Goal: Task Accomplishment & Management: Manage account settings

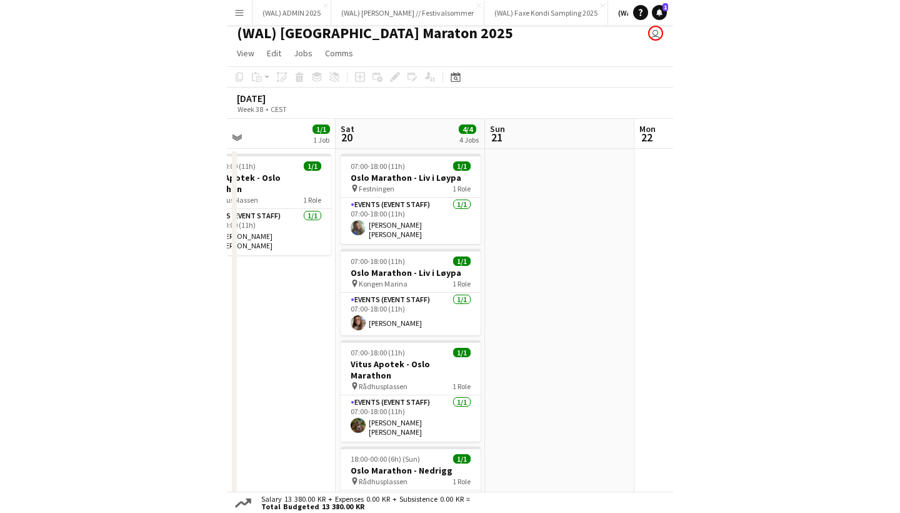
scroll to position [8, 0]
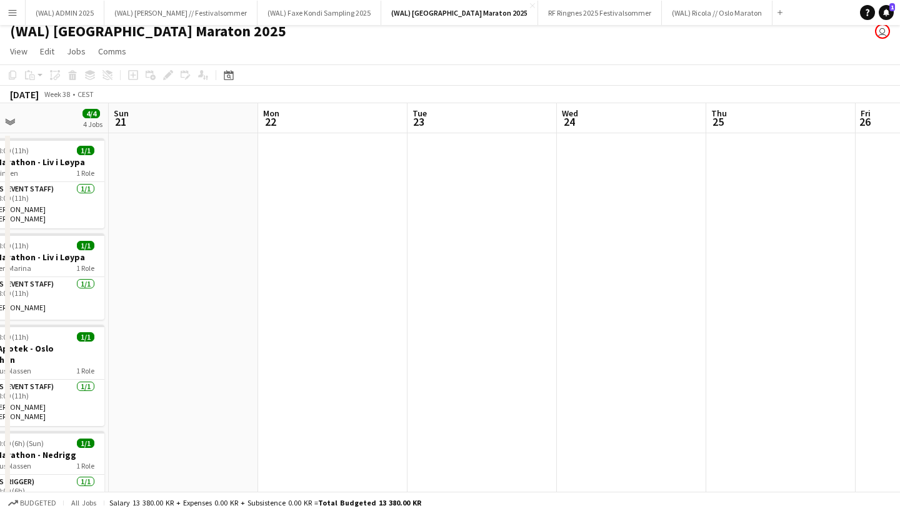
click at [23, 11] on button "Menu" at bounding box center [12, 12] width 25 height 25
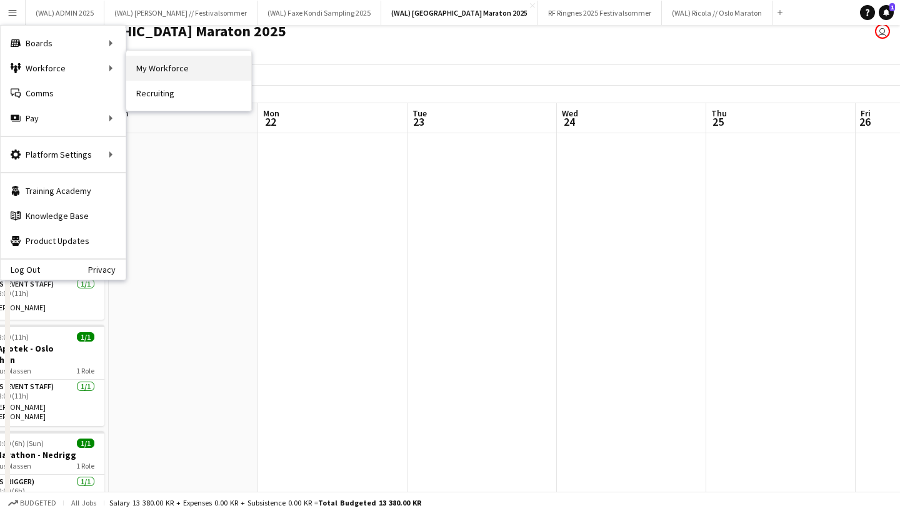
click at [166, 69] on link "My Workforce" at bounding box center [188, 68] width 125 height 25
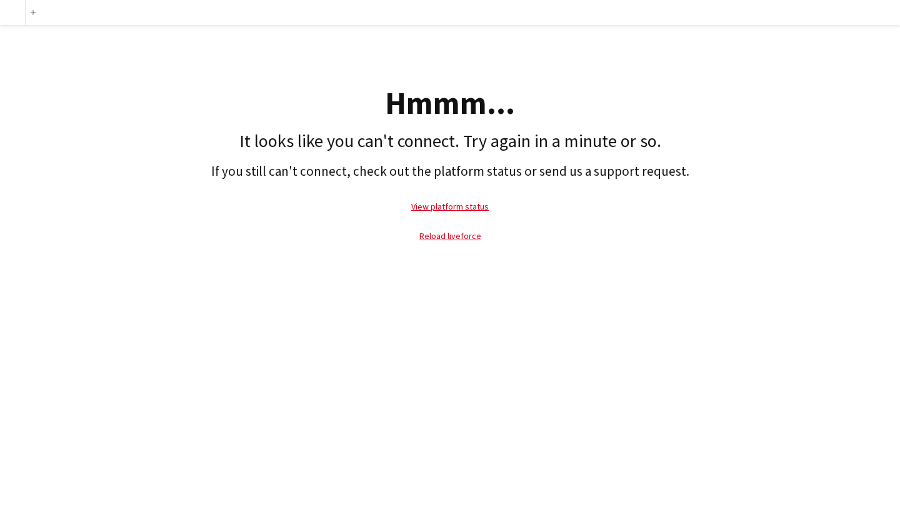
click at [15, 12] on div at bounding box center [12, 12] width 25 height 25
click at [458, 234] on link "Reload liveforce" at bounding box center [450, 235] width 62 height 11
click at [29, 13] on button "add" at bounding box center [33, 13] width 10 height 10
click at [434, 210] on link "View platform status" at bounding box center [450, 206] width 78 height 11
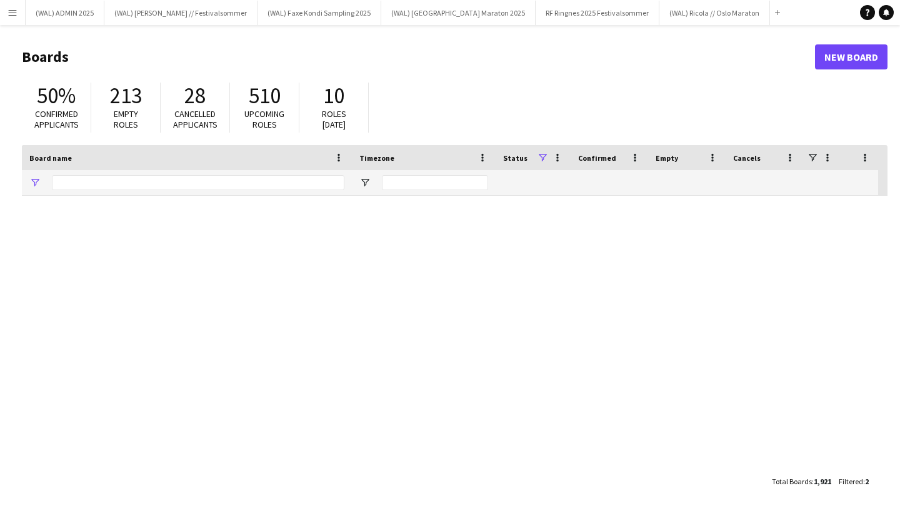
type input "*******"
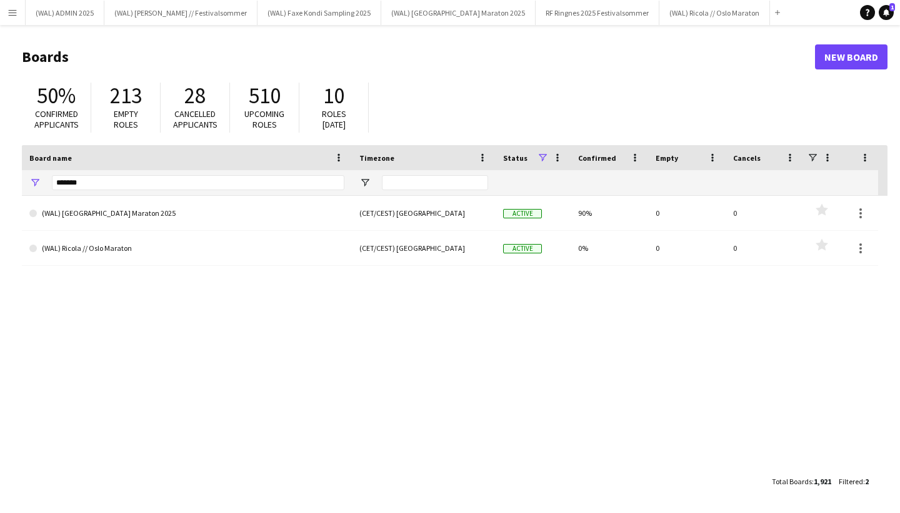
click at [13, 13] on app-icon "Menu" at bounding box center [13, 13] width 10 height 10
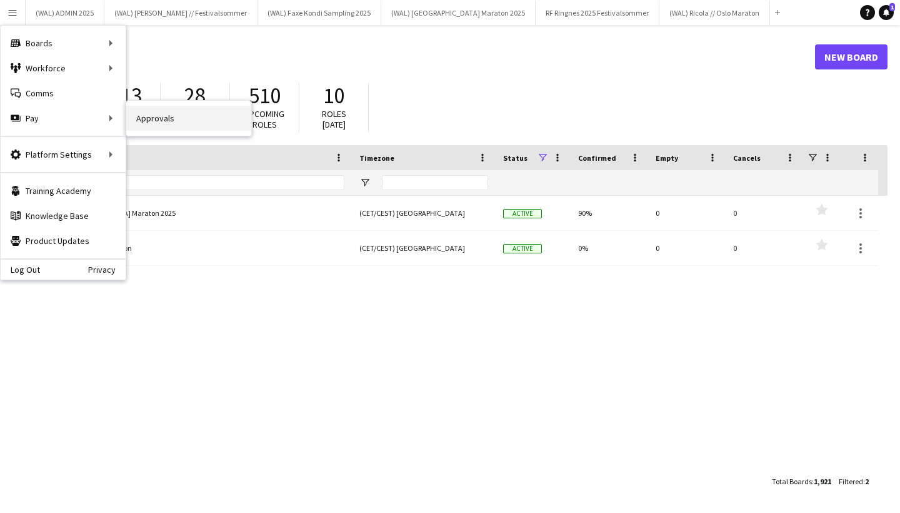
click at [152, 123] on link "Approvals" at bounding box center [188, 118] width 125 height 25
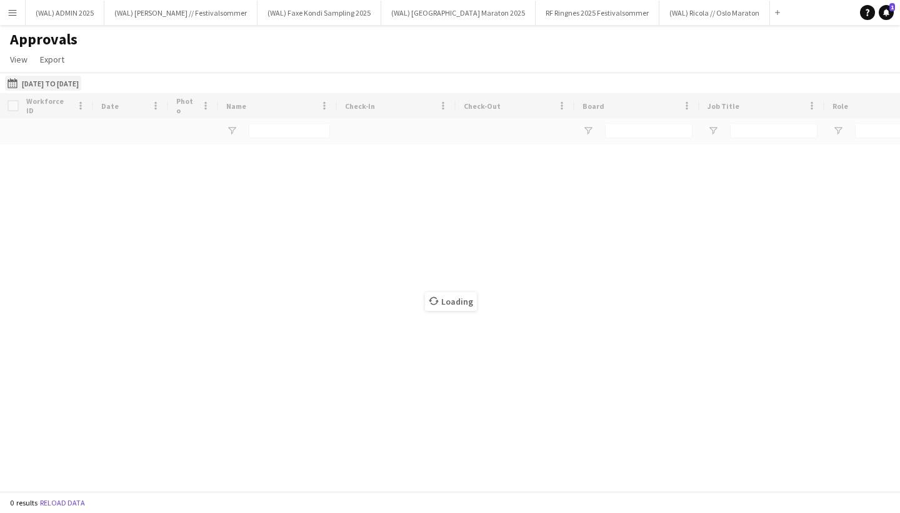
click at [39, 81] on button "[DATE] to [DATE] [DATE] to [DATE]" at bounding box center [43, 83] width 76 height 15
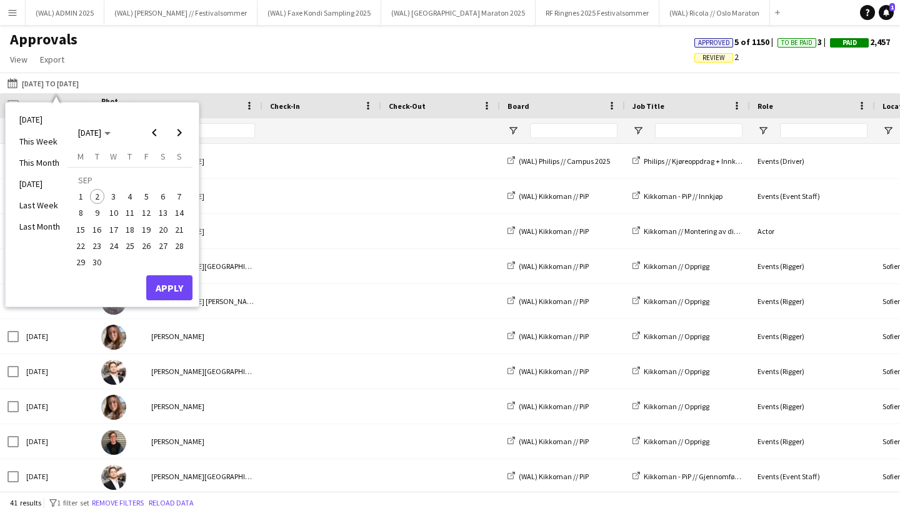
click at [214, 79] on div "[DATE] to [DATE] [DATE] to [DATE] [DATE] This Week This Month [DATE] Last Week …" at bounding box center [450, 83] width 900 height 21
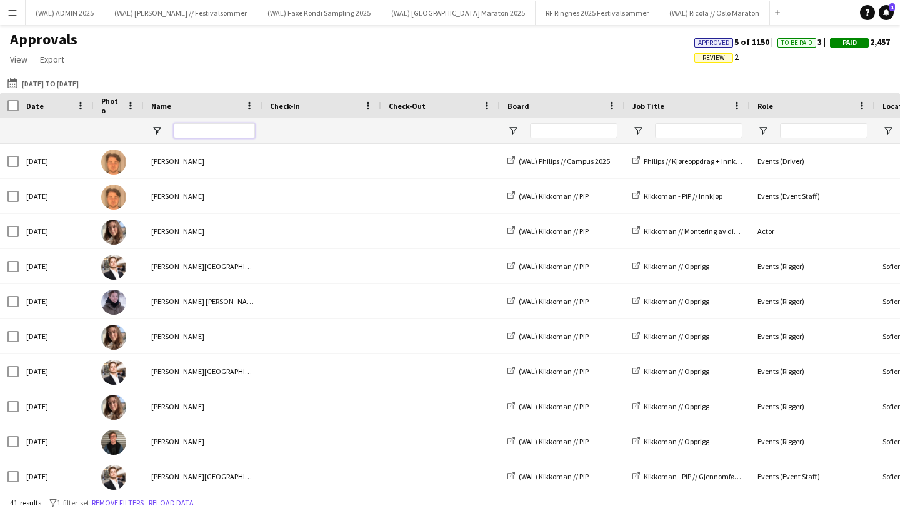
click at [208, 126] on input "Name Filter Input" at bounding box center [214, 130] width 81 height 15
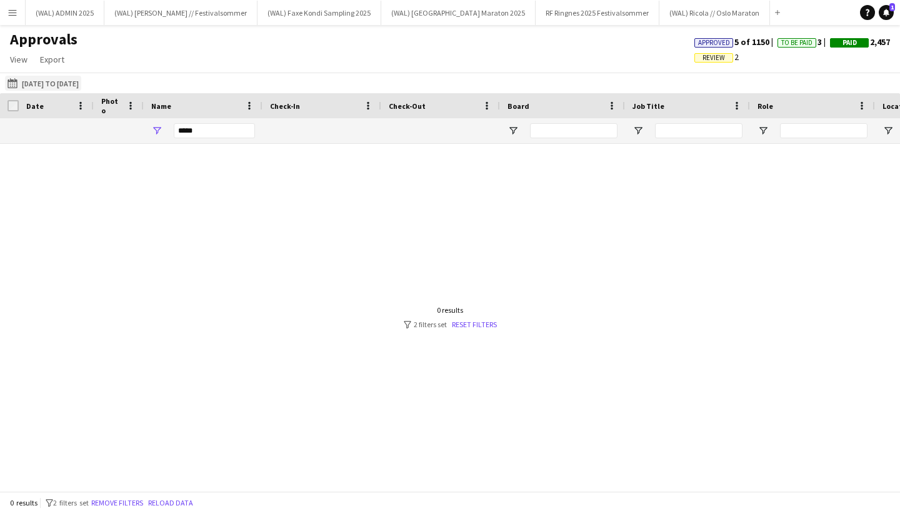
click at [54, 83] on button "[DATE] to [DATE] [DATE] to [DATE]" at bounding box center [43, 83] width 76 height 15
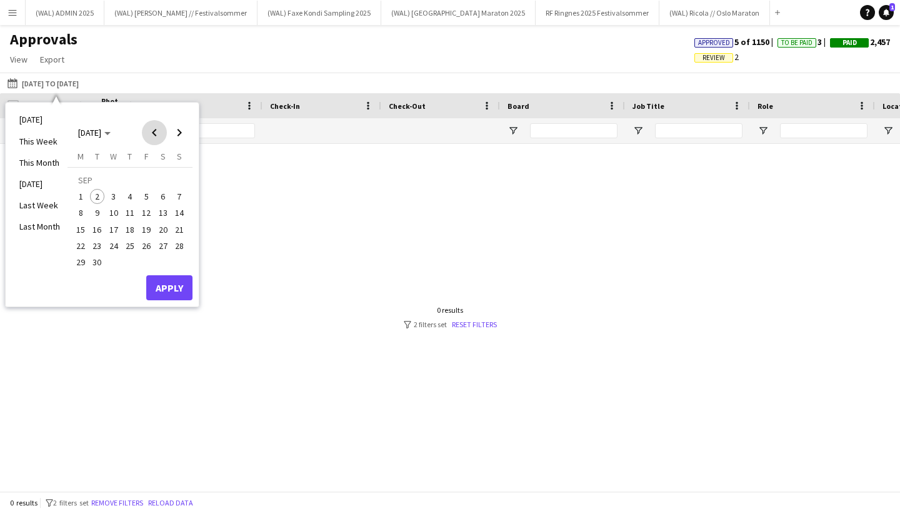
click at [151, 135] on span "Previous month" at bounding box center [154, 132] width 25 height 25
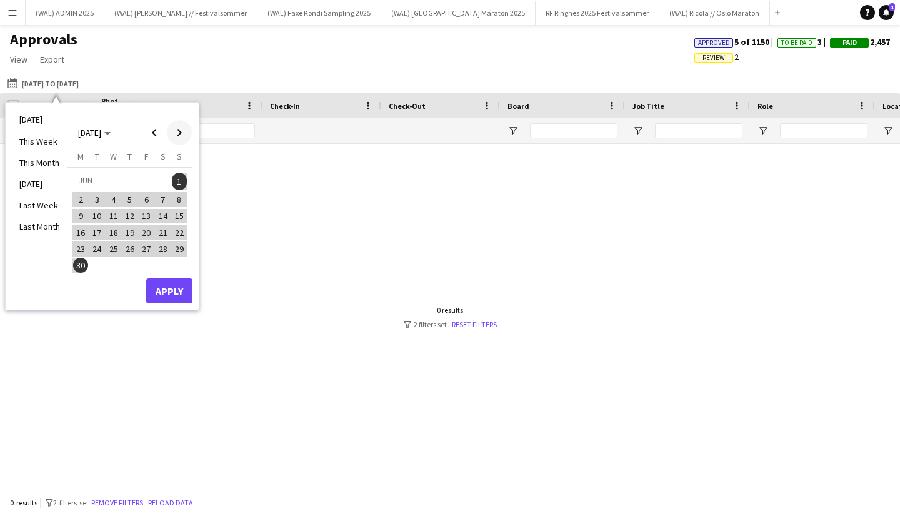
click at [175, 134] on span "Next month" at bounding box center [179, 132] width 25 height 25
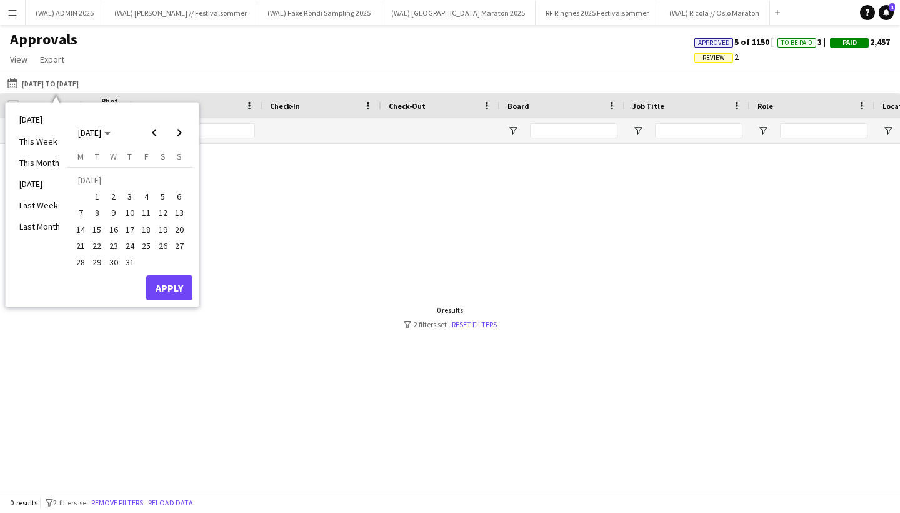
click at [99, 197] on span "1" at bounding box center [97, 196] width 15 height 15
click at [128, 258] on span "31" at bounding box center [130, 261] width 15 height 15
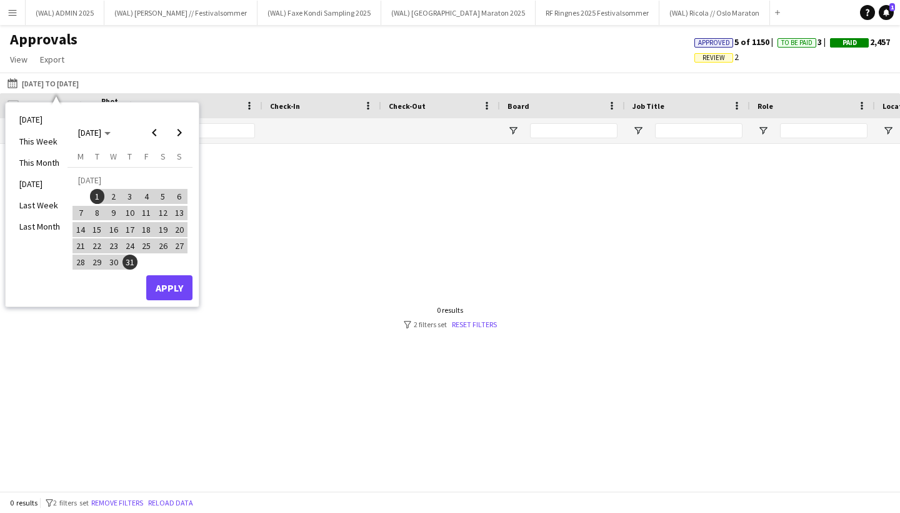
click at [157, 283] on button "Apply" at bounding box center [169, 287] width 46 height 25
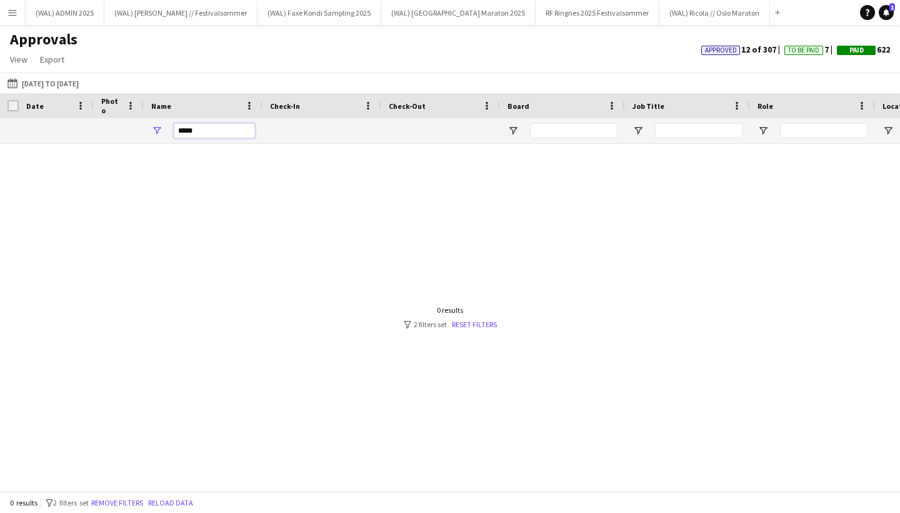
click at [235, 134] on input "*****" at bounding box center [214, 130] width 81 height 15
type input "*"
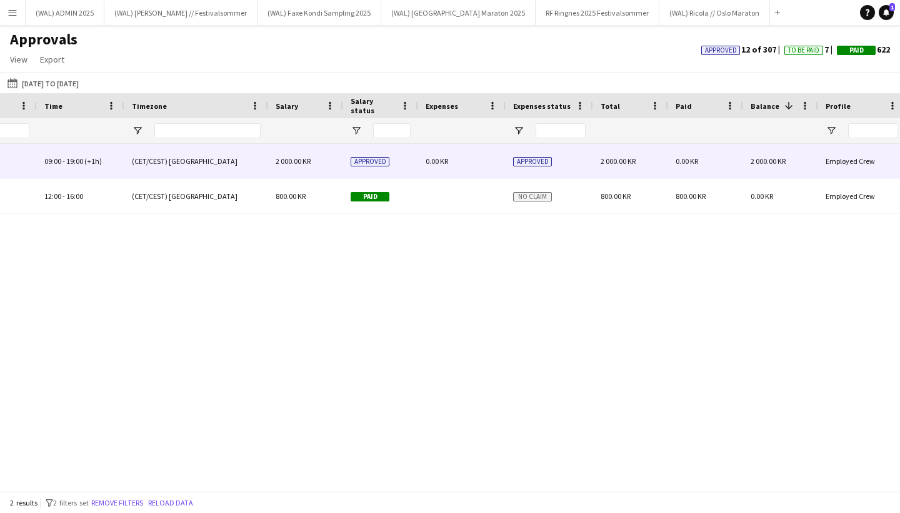
type input "****"
click at [489, 166] on div "0.00 KR" at bounding box center [462, 161] width 88 height 34
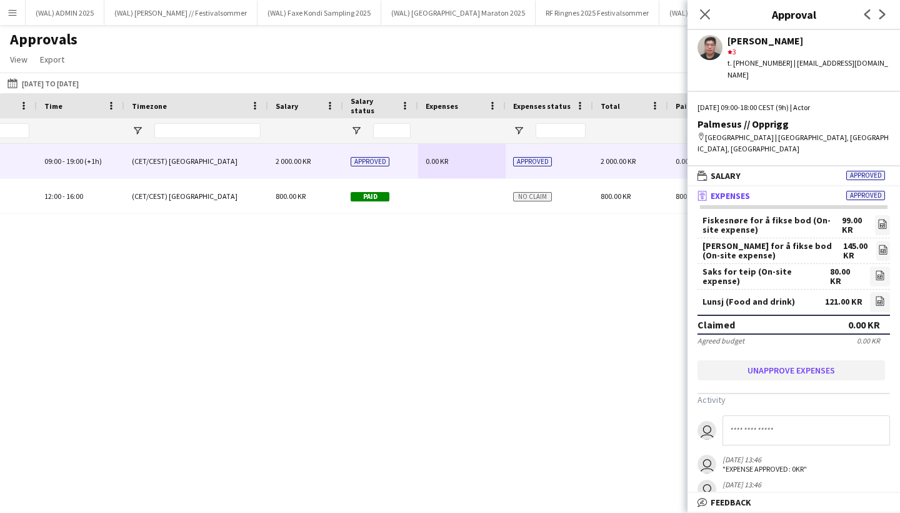
click at [798, 360] on button "Unapprove expenses" at bounding box center [792, 370] width 188 height 20
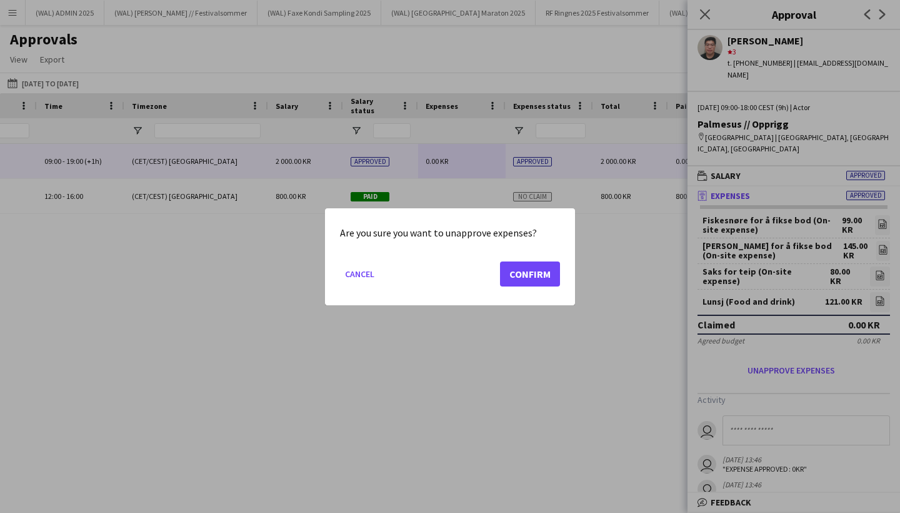
click at [521, 276] on button "Confirm" at bounding box center [530, 273] width 60 height 25
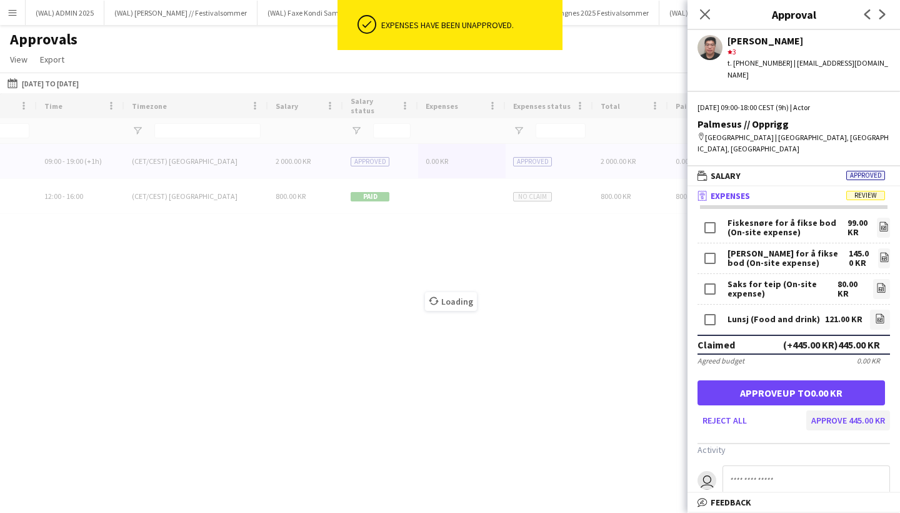
click at [844, 410] on button "Approve 445.00 KR" at bounding box center [848, 420] width 84 height 20
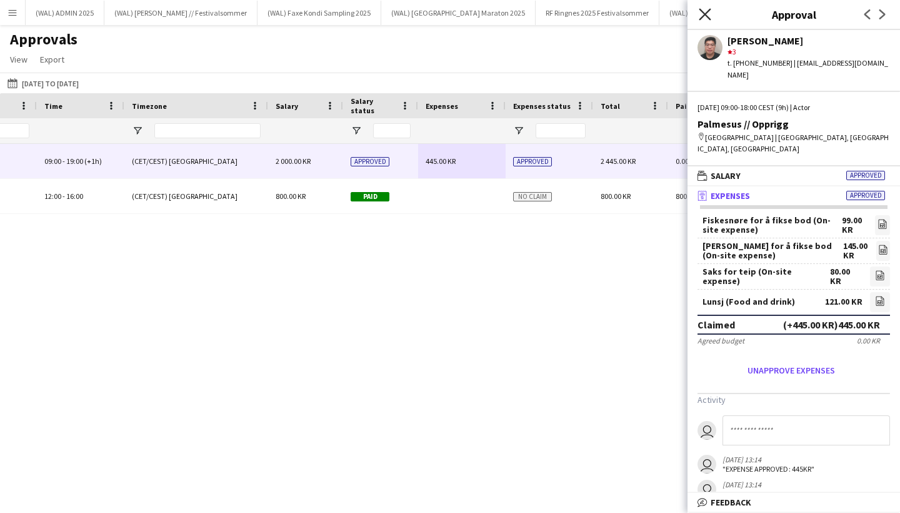
click at [705, 11] on icon "Close pop-in" at bounding box center [705, 14] width 12 height 12
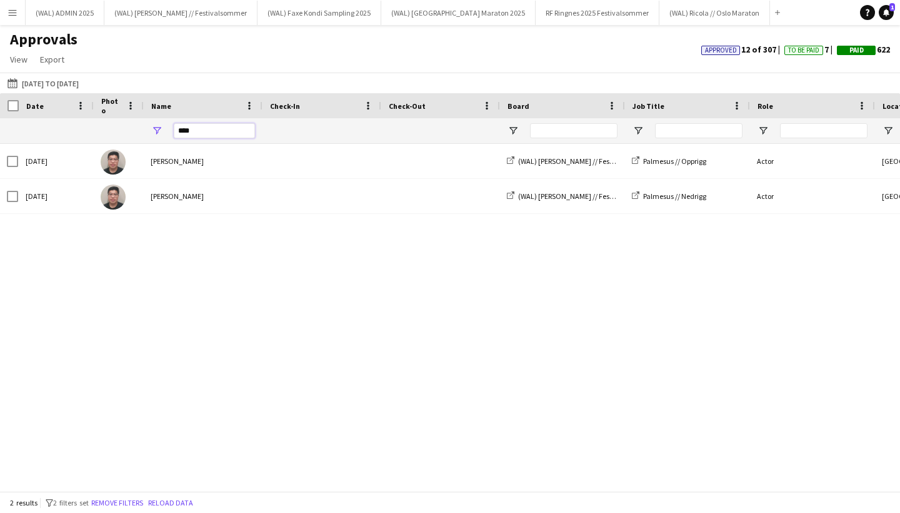
click at [216, 128] on input "****" at bounding box center [214, 130] width 81 height 15
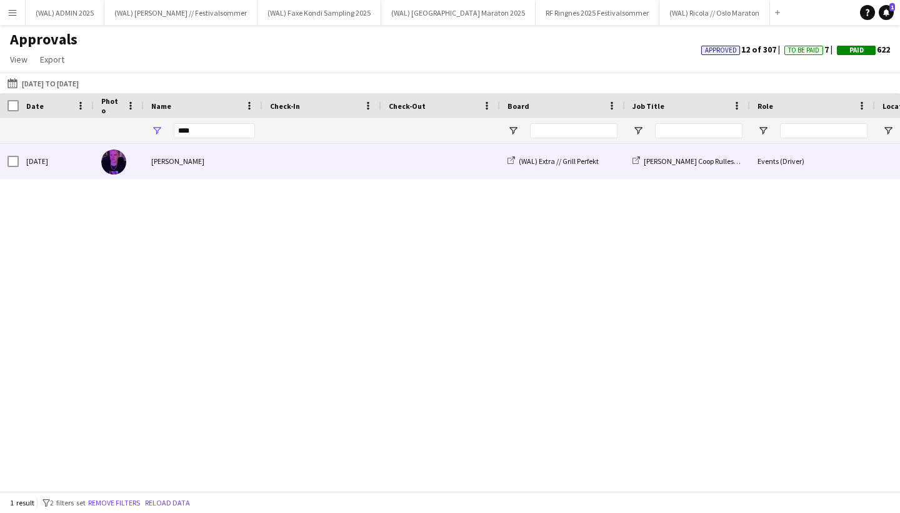
click at [193, 153] on div "[PERSON_NAME]" at bounding box center [203, 161] width 119 height 34
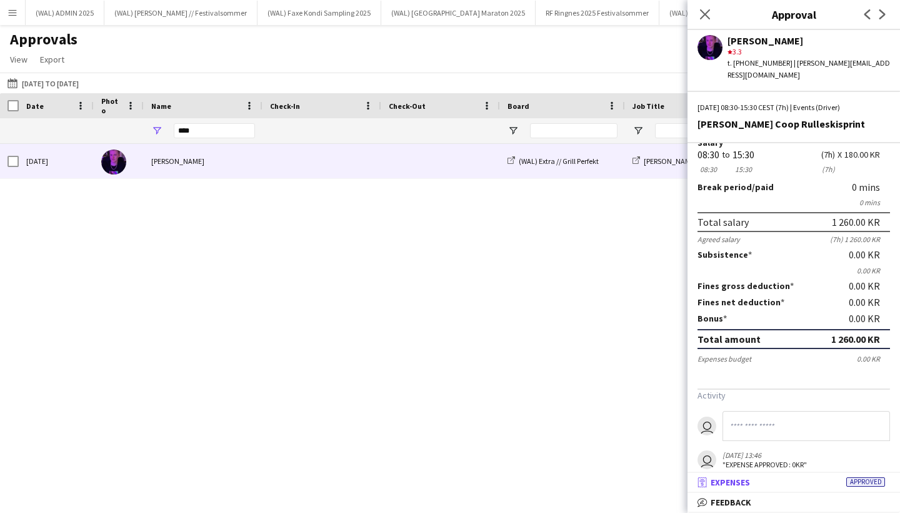
click at [736, 489] on mat-expansion-panel-header "receipt Expenses Approved" at bounding box center [794, 482] width 213 height 19
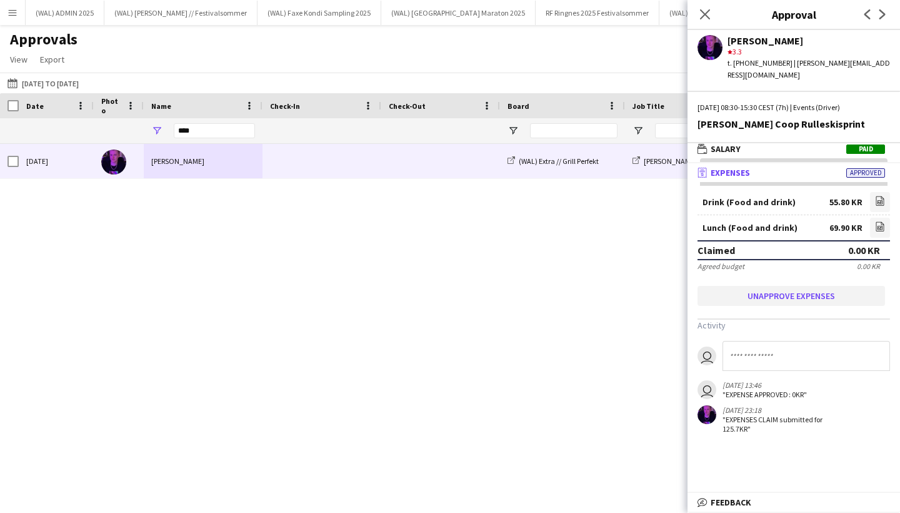
click at [818, 286] on button "Unapprove expenses" at bounding box center [792, 296] width 188 height 20
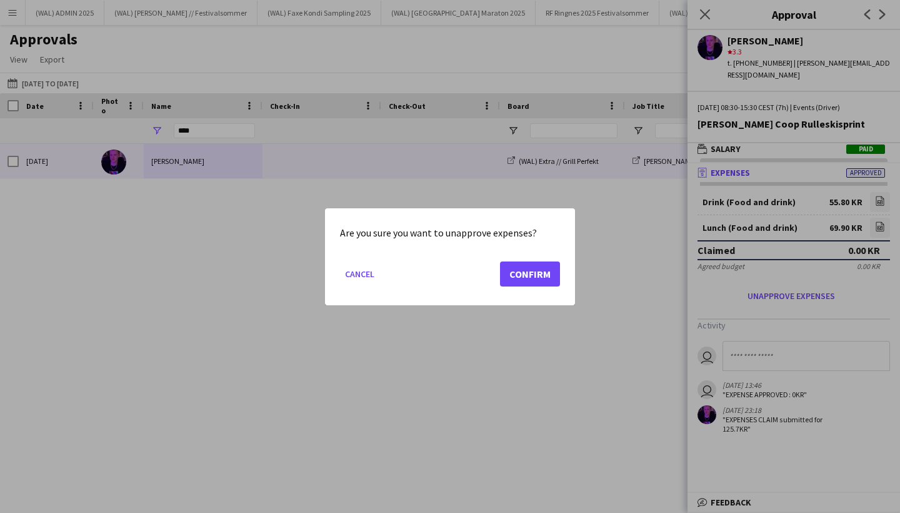
click at [526, 276] on button "Confirm" at bounding box center [530, 273] width 60 height 25
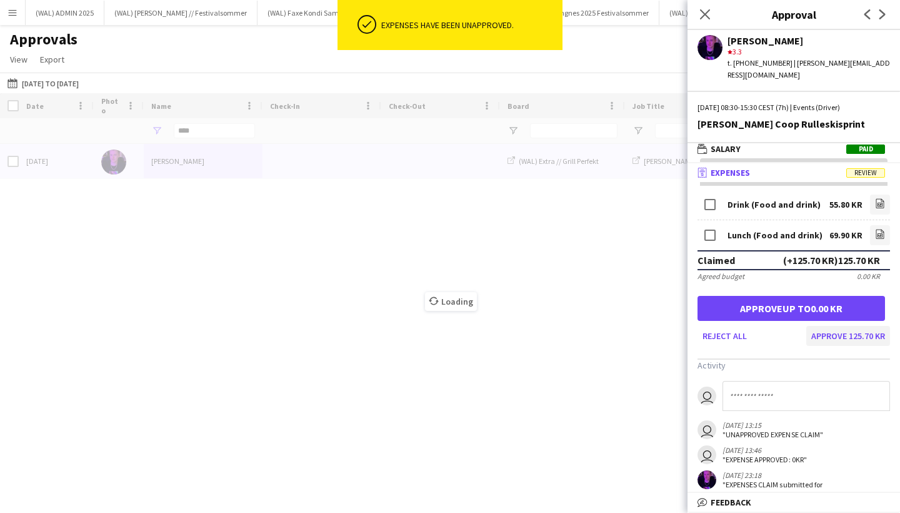
click at [869, 328] on button "Approve 125.70 KR" at bounding box center [848, 336] width 84 height 20
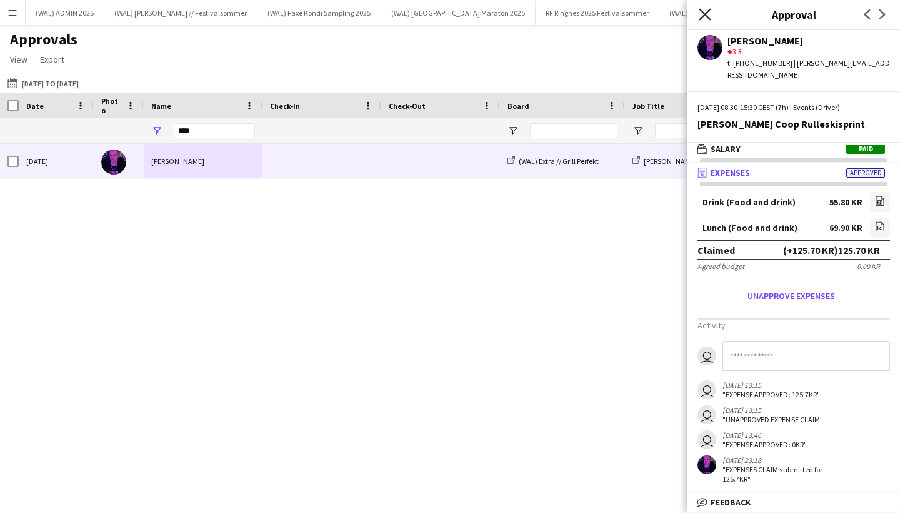
click at [704, 14] on icon "Close pop-in" at bounding box center [705, 14] width 12 height 12
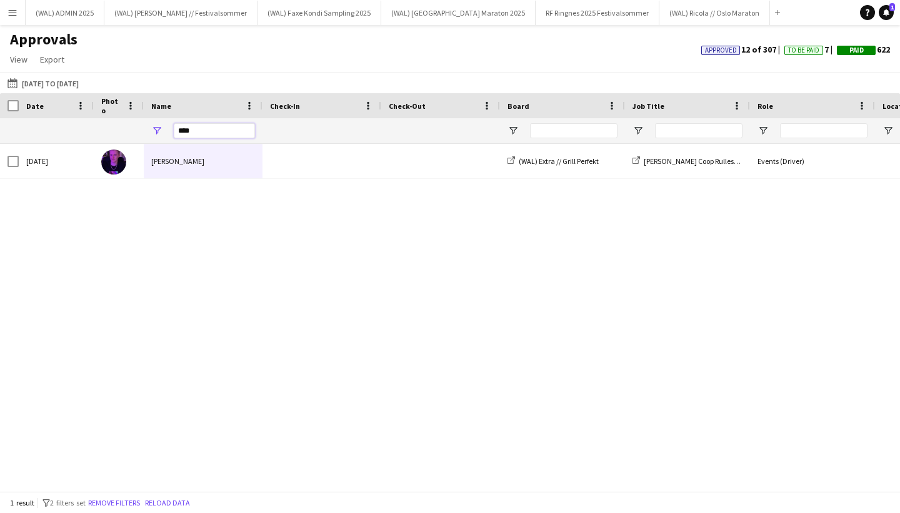
click at [220, 128] on input "****" at bounding box center [214, 130] width 81 height 15
type input "*"
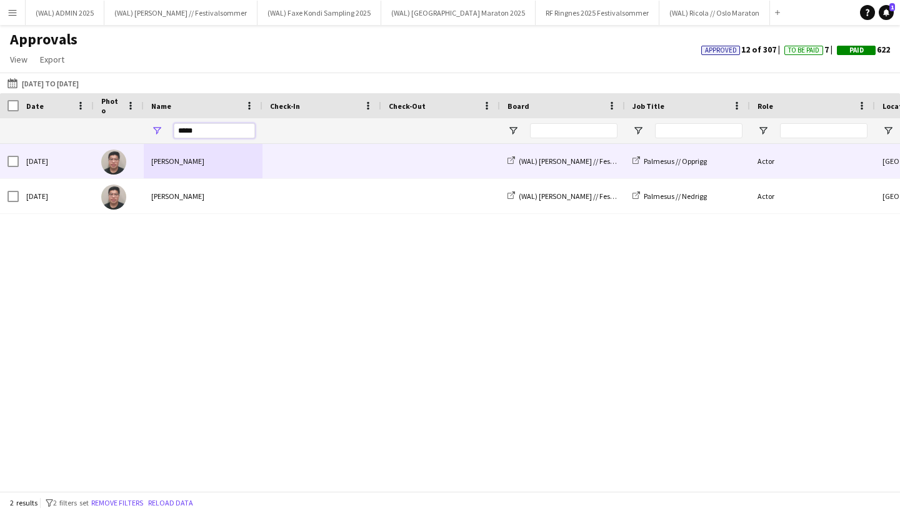
type input "*****"
click at [176, 160] on div "[PERSON_NAME]" at bounding box center [203, 161] width 119 height 34
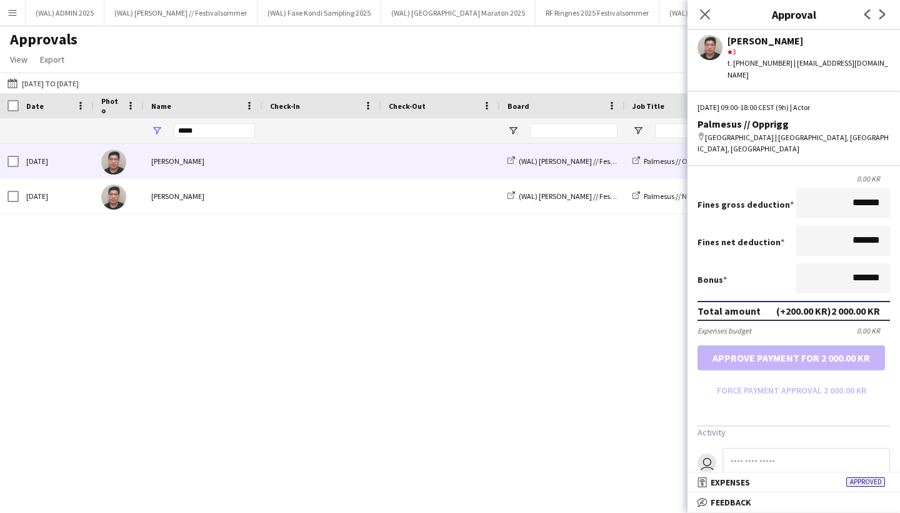
click at [743, 489] on mat-expansion-panel-header "receipt Expenses Approved" at bounding box center [794, 482] width 213 height 19
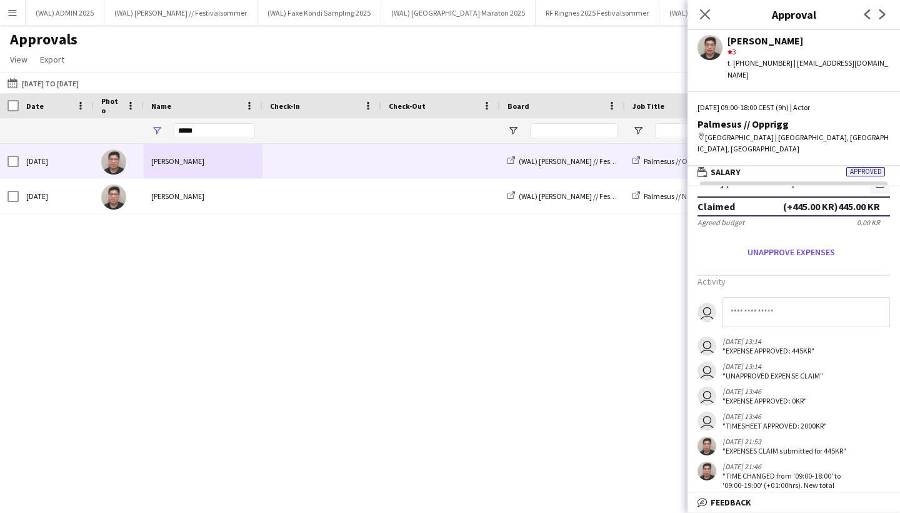
click at [566, 282] on div "[DATE] [PERSON_NAME] (WAL) [PERSON_NAME] // Festivalsommer Palmesus // Opprigg …" at bounding box center [450, 317] width 900 height 347
click at [702, 15] on icon "Close pop-in" at bounding box center [705, 14] width 12 height 12
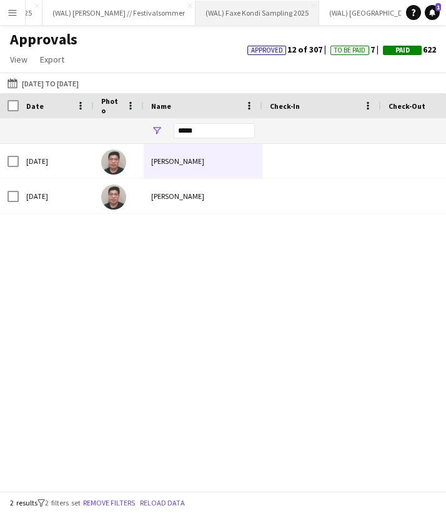
scroll to position [0, 78]
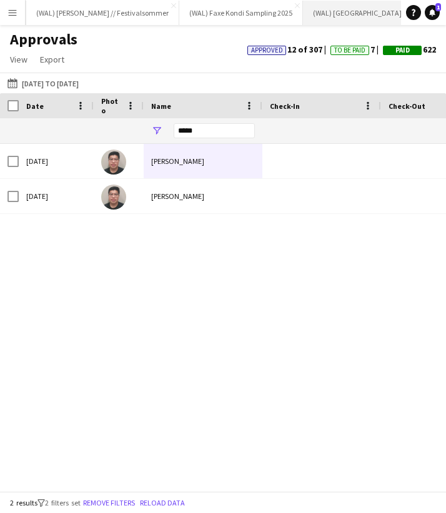
click at [308, 12] on button "(WAL) [GEOGRAPHIC_DATA] 2025 Close" at bounding box center [380, 13] width 154 height 24
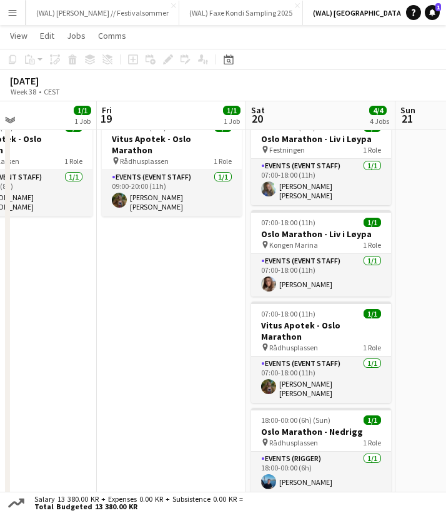
scroll to position [43, 0]
